Goal: Task Accomplishment & Management: Manage account settings

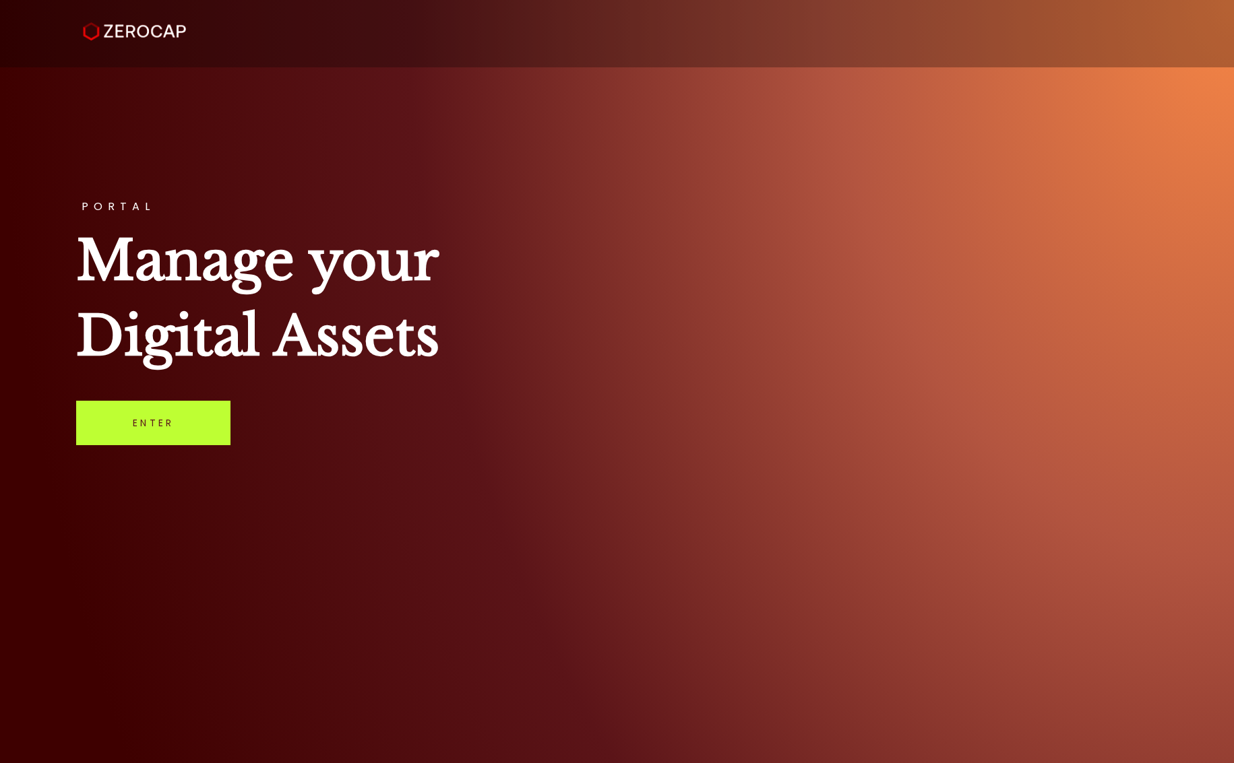
click at [170, 420] on link "Enter" at bounding box center [153, 423] width 154 height 44
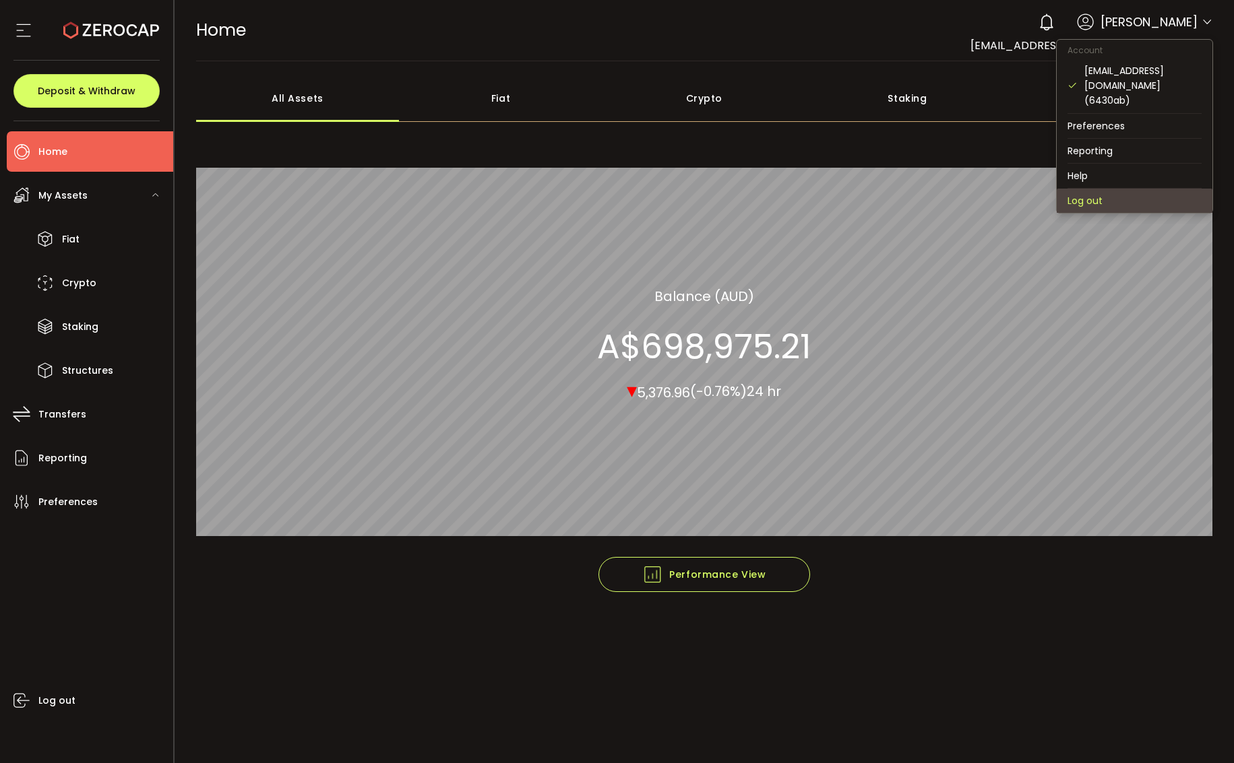
click at [1100, 189] on li "Log out" at bounding box center [1134, 201] width 156 height 24
